Goal: Task Accomplishment & Management: Use online tool/utility

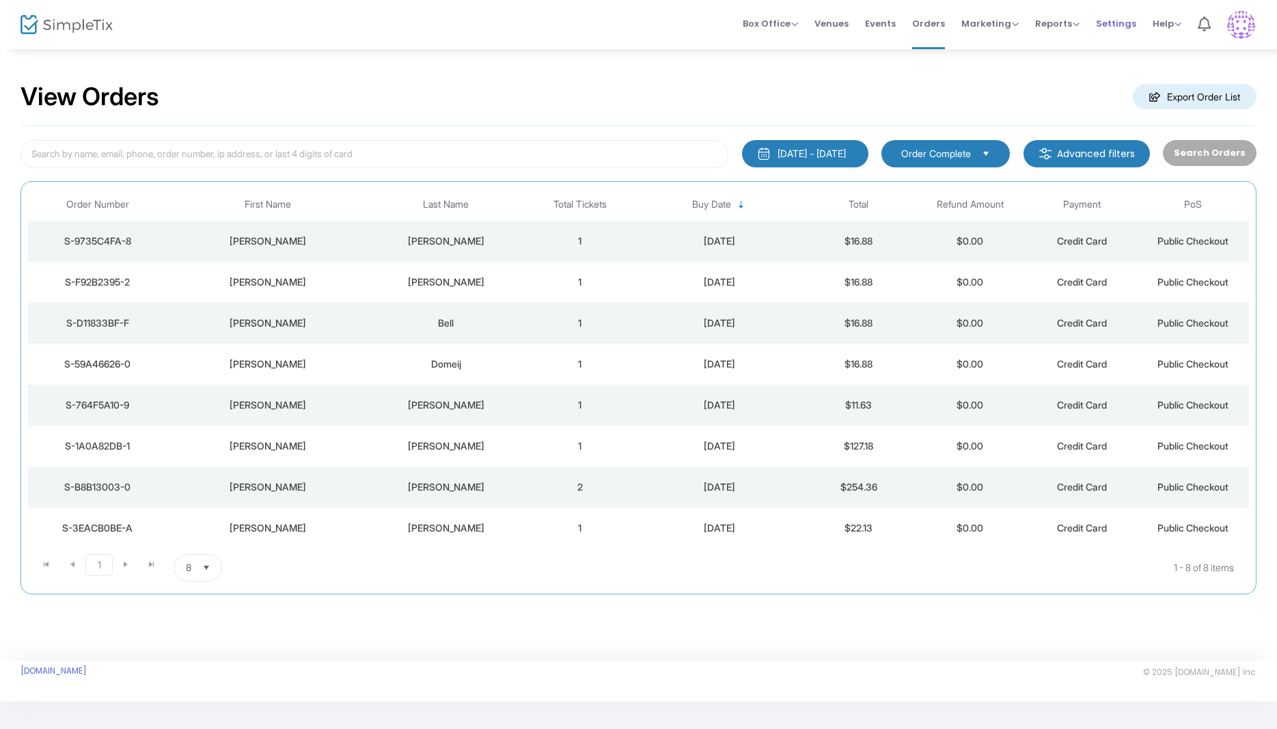
click at [1116, 16] on span "Settings" at bounding box center [1116, 23] width 40 height 35
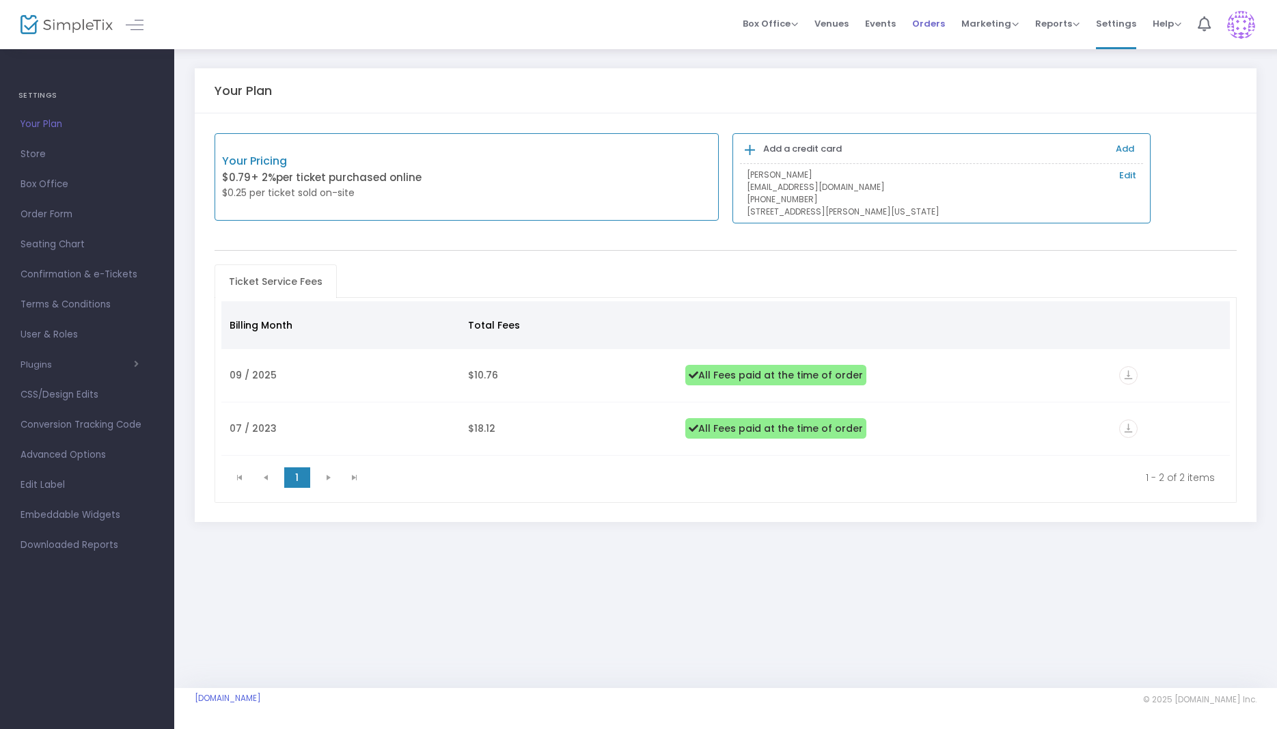
click at [926, 18] on span "Orders" at bounding box center [928, 23] width 33 height 35
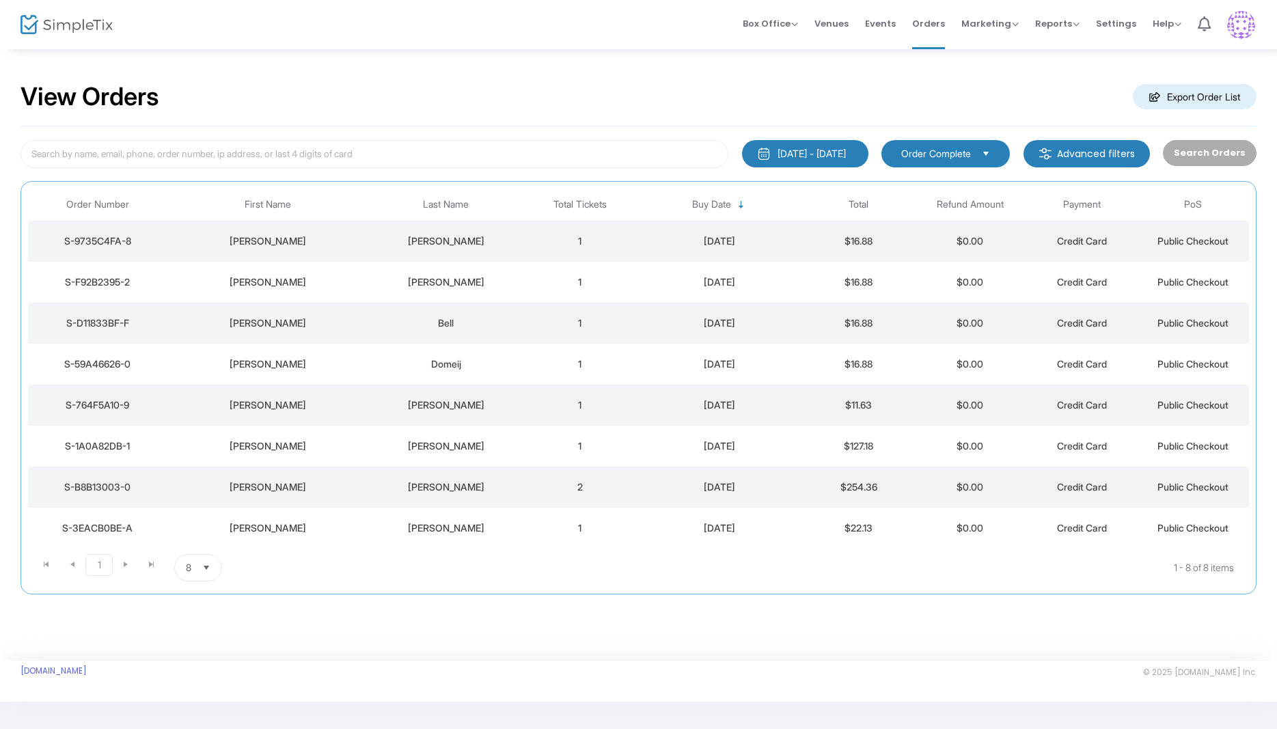
click at [1168, 90] on m-button "Export Order List" at bounding box center [1195, 96] width 124 height 25
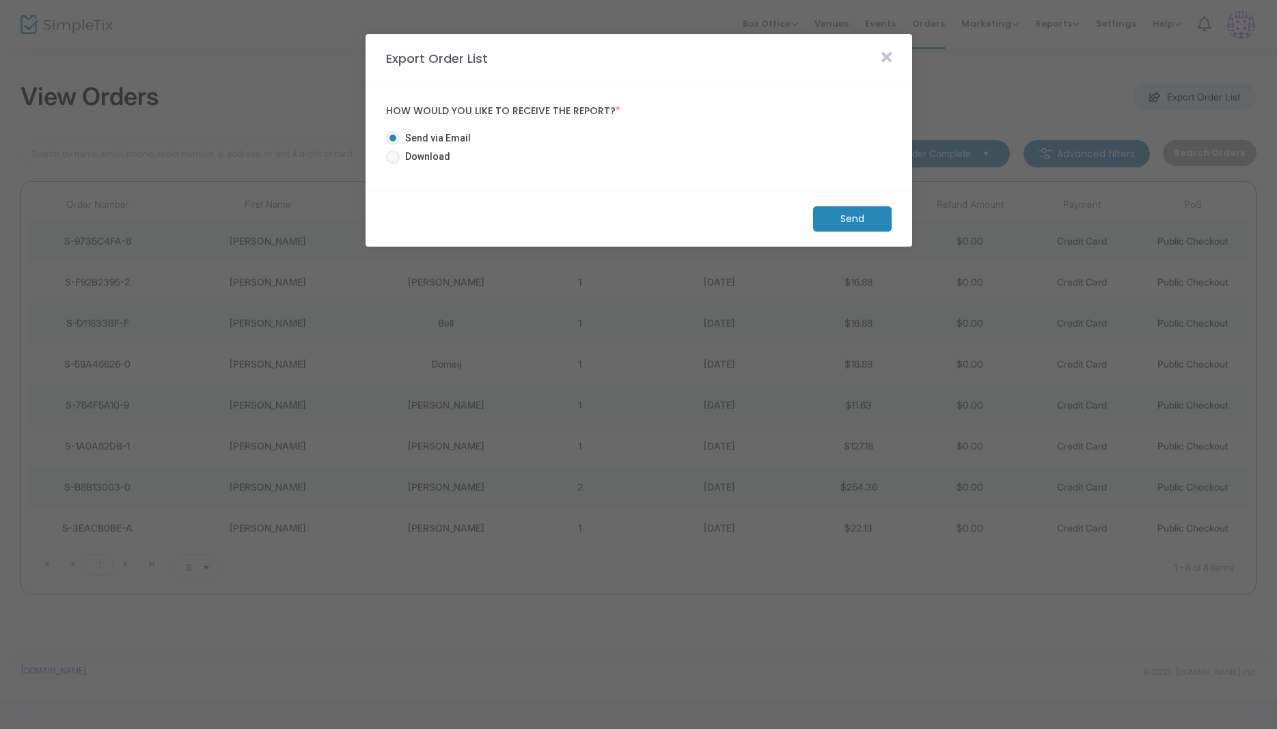
click at [886, 55] on icon at bounding box center [886, 57] width 10 height 15
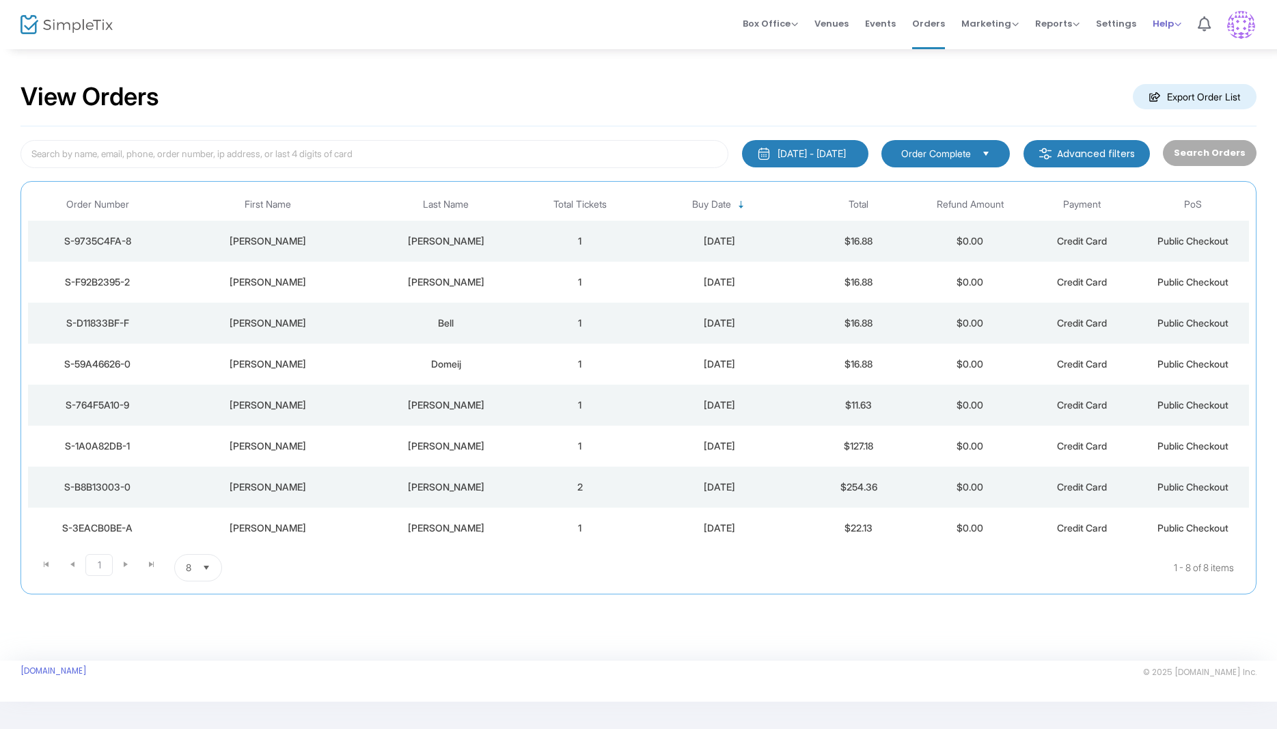
click at [1166, 19] on span "Help" at bounding box center [1167, 23] width 29 height 13
click at [1114, 12] on link "Settings" at bounding box center [1116, 24] width 40 height 49
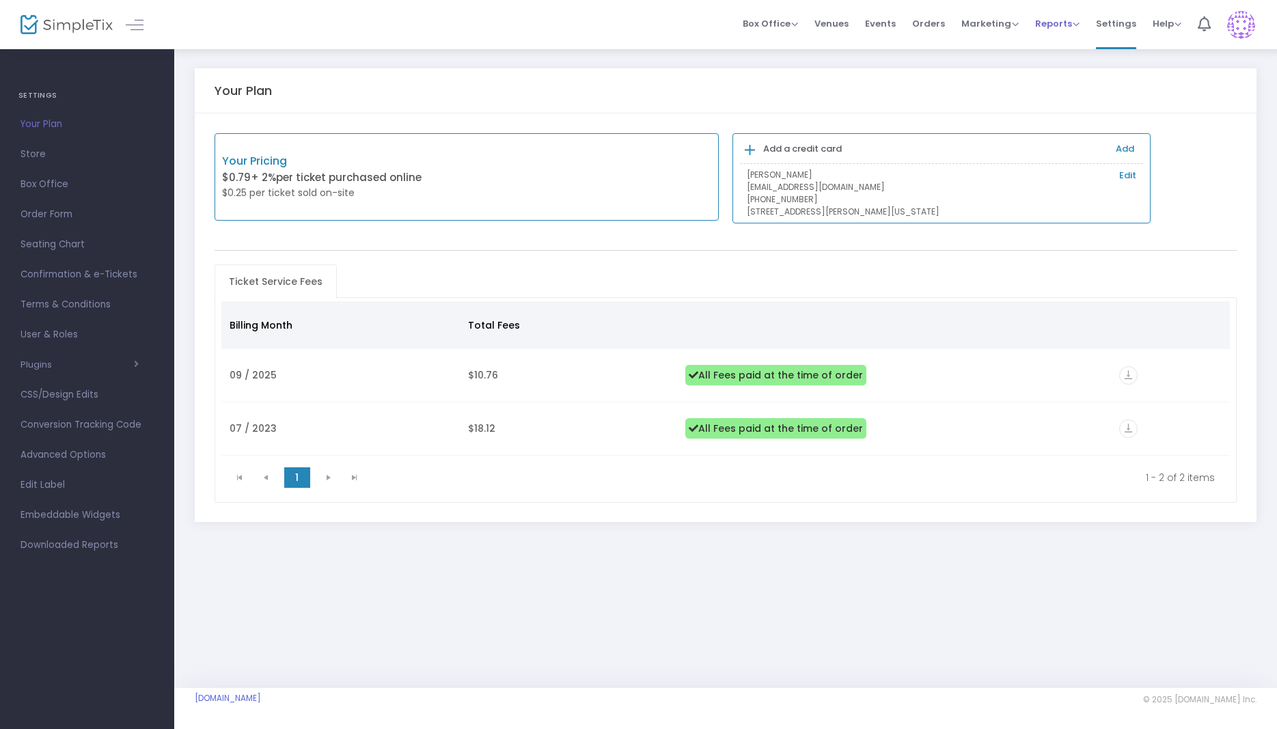
click at [1056, 17] on span "Reports" at bounding box center [1057, 23] width 44 height 13
click at [1058, 69] on li "Sales Reports" at bounding box center [1079, 62] width 89 height 27
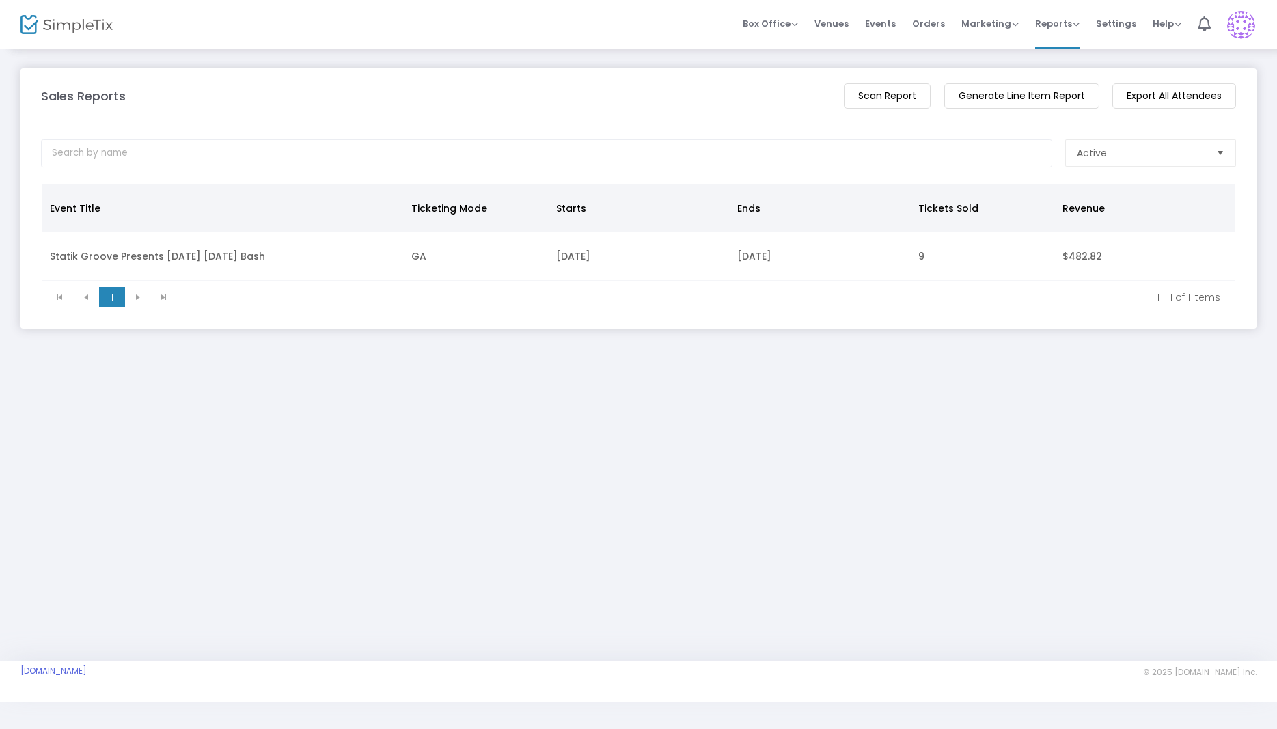
click at [47, 22] on img at bounding box center [66, 25] width 92 height 20
